Goal: Task Accomplishment & Management: Manage account settings

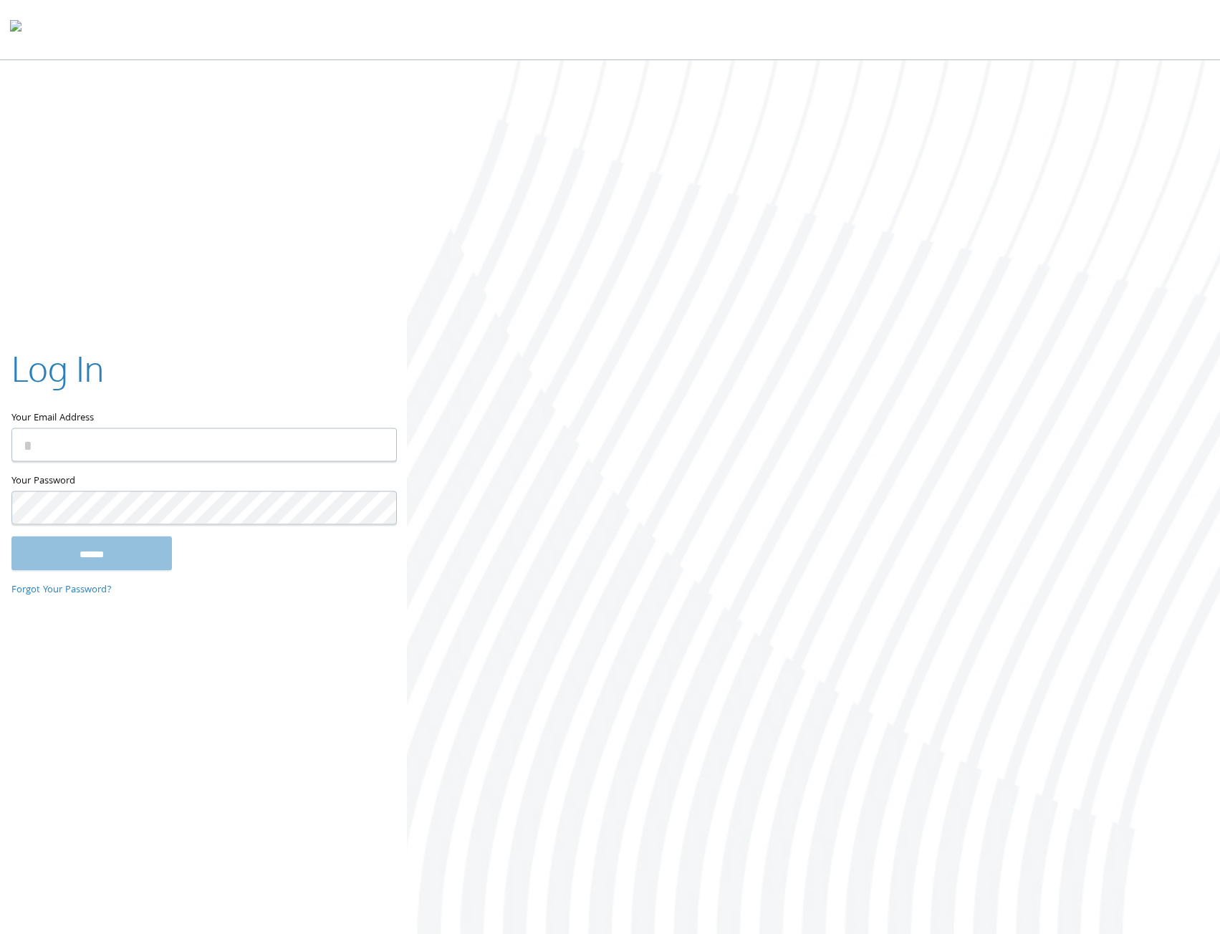
click at [380, 452] on keeper-lock "Open Keeper Popup" at bounding box center [376, 444] width 17 height 17
type input "**********"
click at [122, 540] on input "******" at bounding box center [91, 554] width 161 height 34
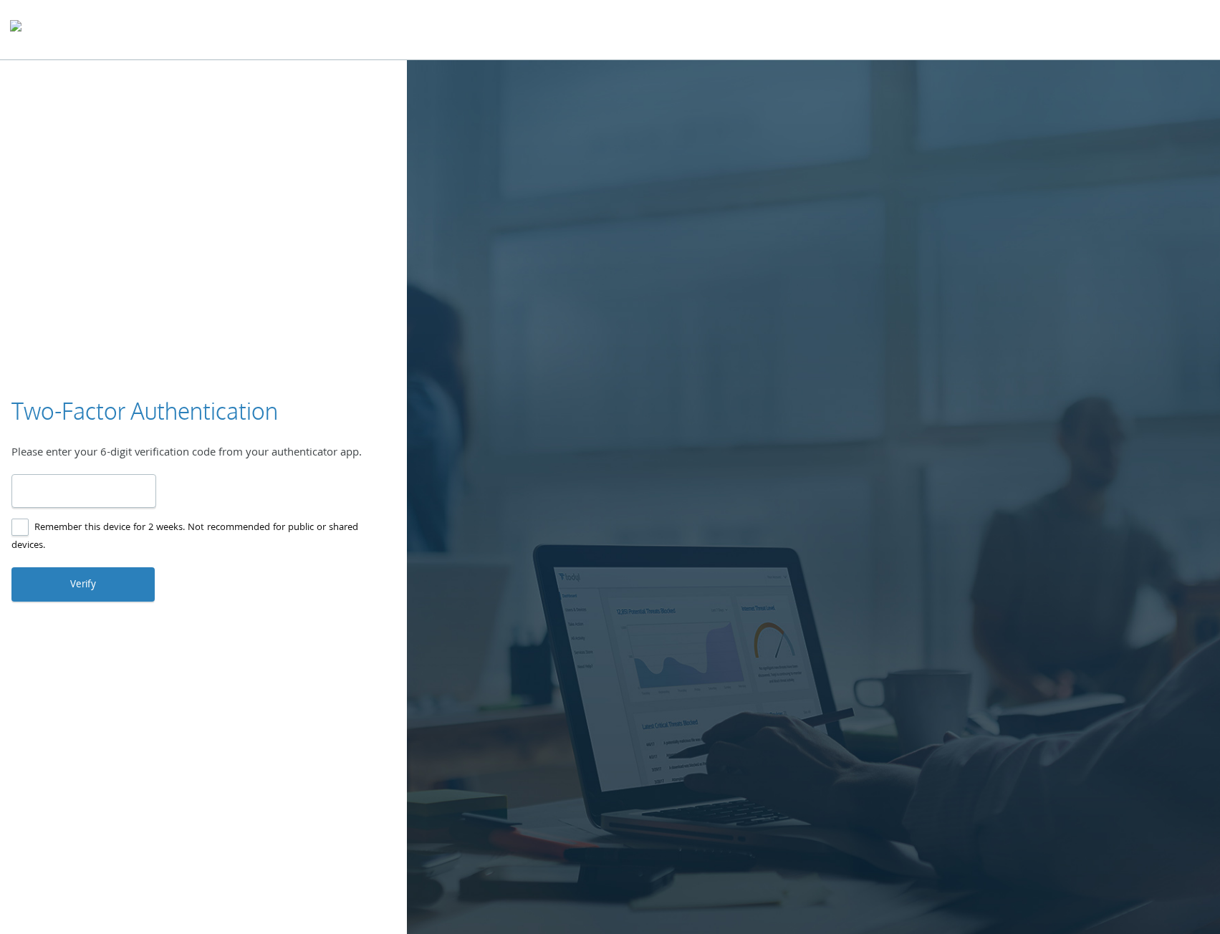
type input "******"
